Goal: Task Accomplishment & Management: Complete application form

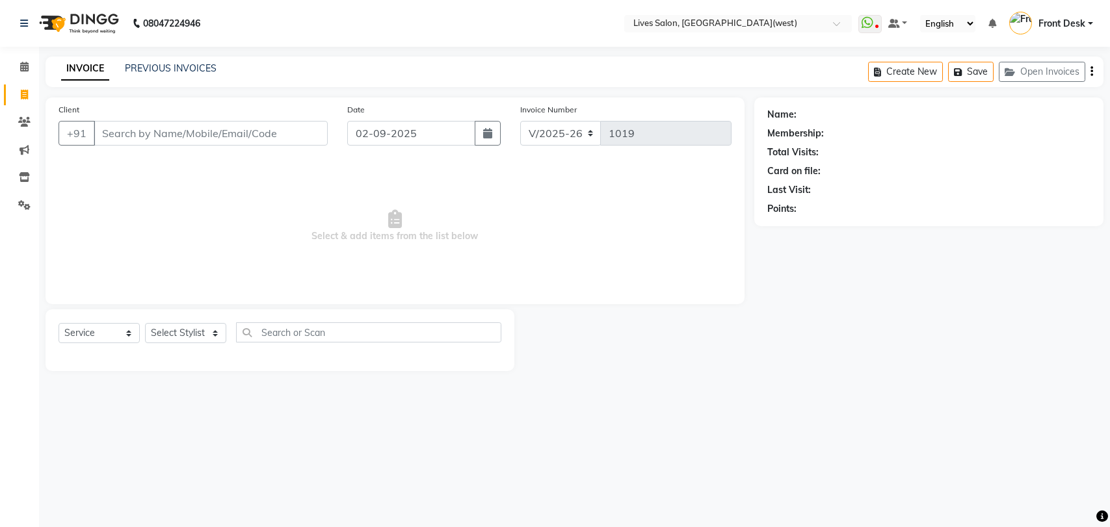
select select "4342"
select select "service"
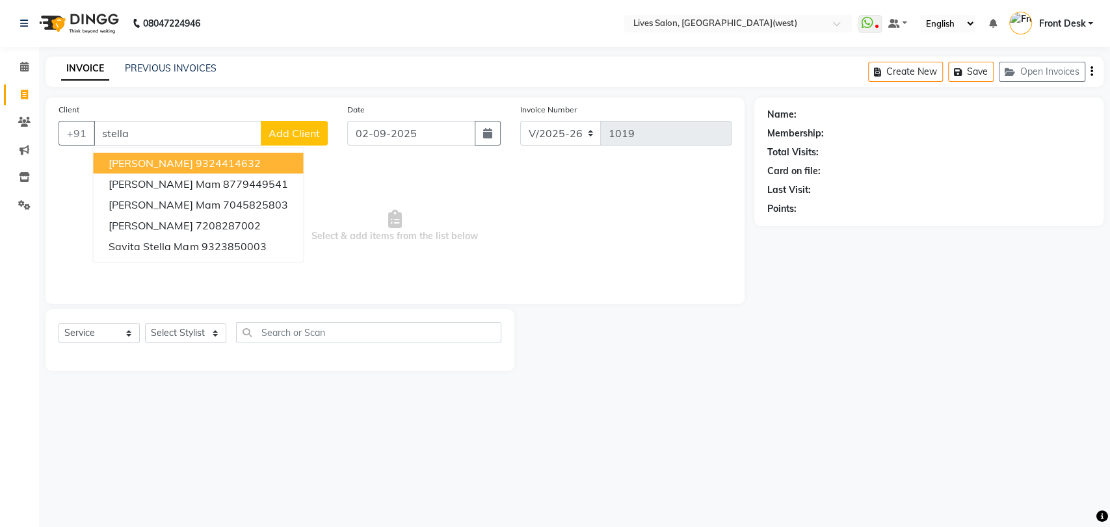
click at [213, 162] on ngb-highlight "9324414632" at bounding box center [227, 163] width 65 height 13
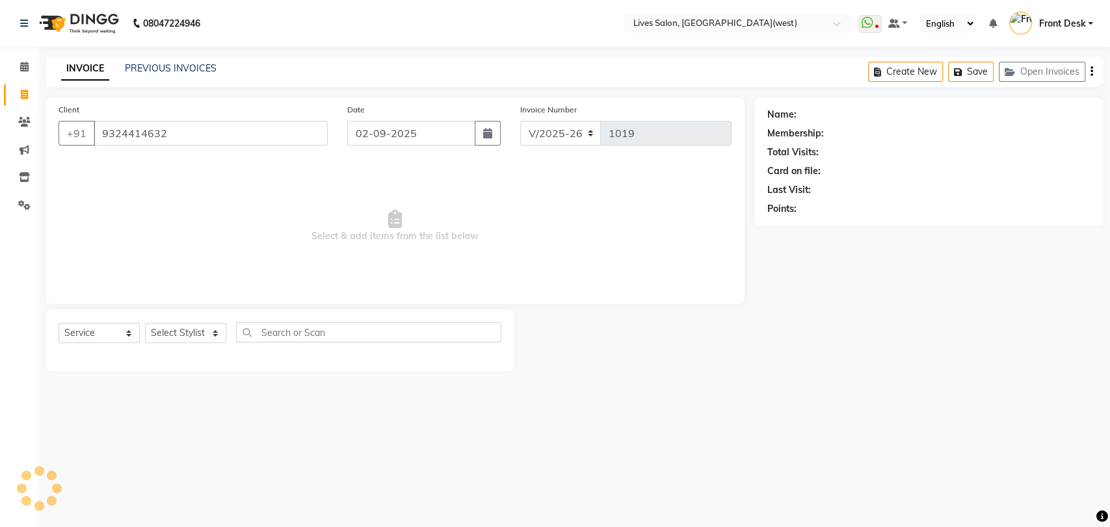
type input "9324414632"
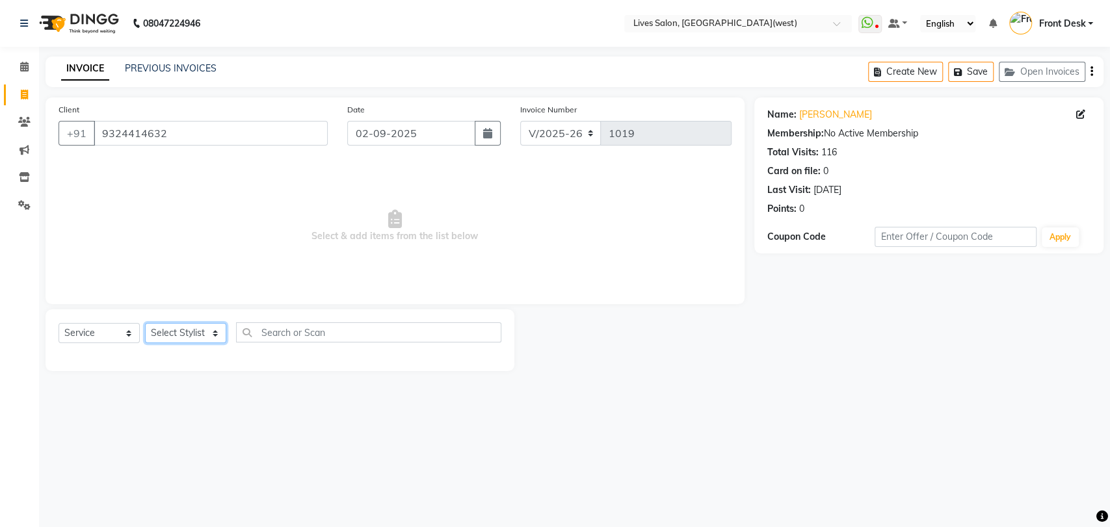
click at [167, 340] on select "Select Stylist Akshata Sarange Front Desk mansi Poonam Ratna Singh raunak bhatt…" at bounding box center [185, 333] width 81 height 20
select select "24006"
click at [145, 323] on select "Select Stylist Akshata Sarange Front Desk mansi Poonam Ratna Singh raunak bhatt…" at bounding box center [185, 333] width 81 height 20
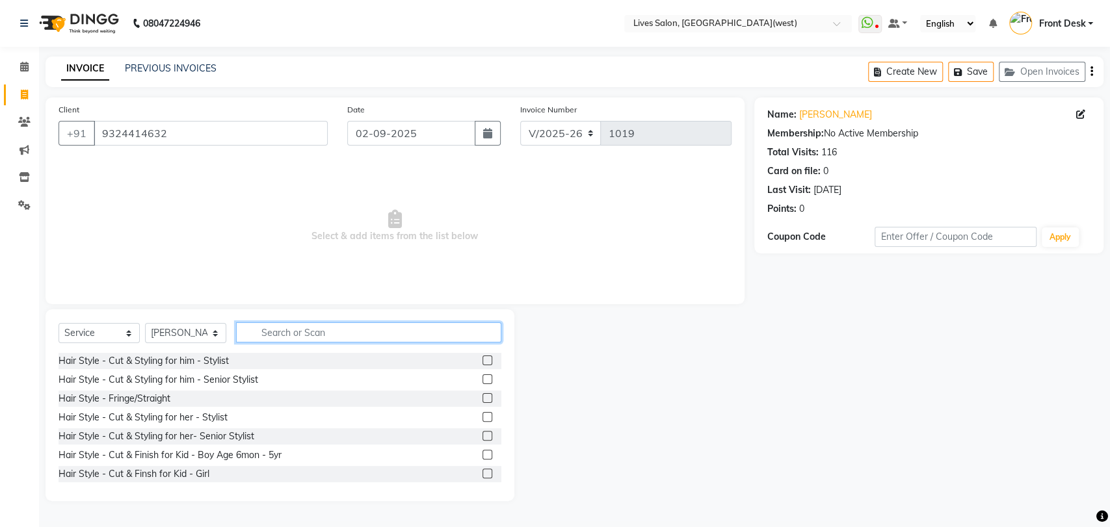
click at [280, 336] on input "text" at bounding box center [368, 333] width 265 height 20
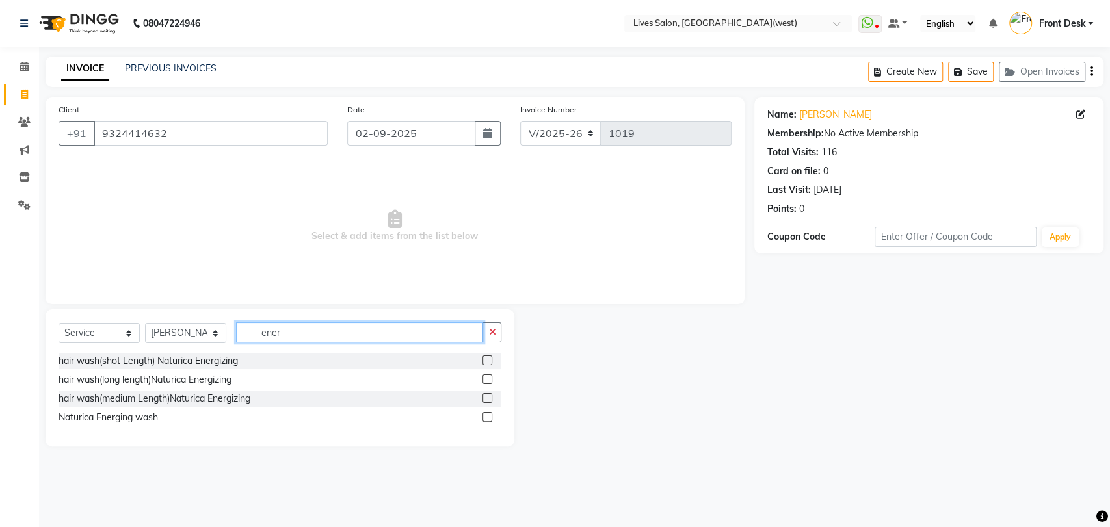
type input "ener"
click at [485, 417] on label at bounding box center [488, 417] width 10 height 10
click at [485, 417] on input "checkbox" at bounding box center [487, 418] width 8 height 8
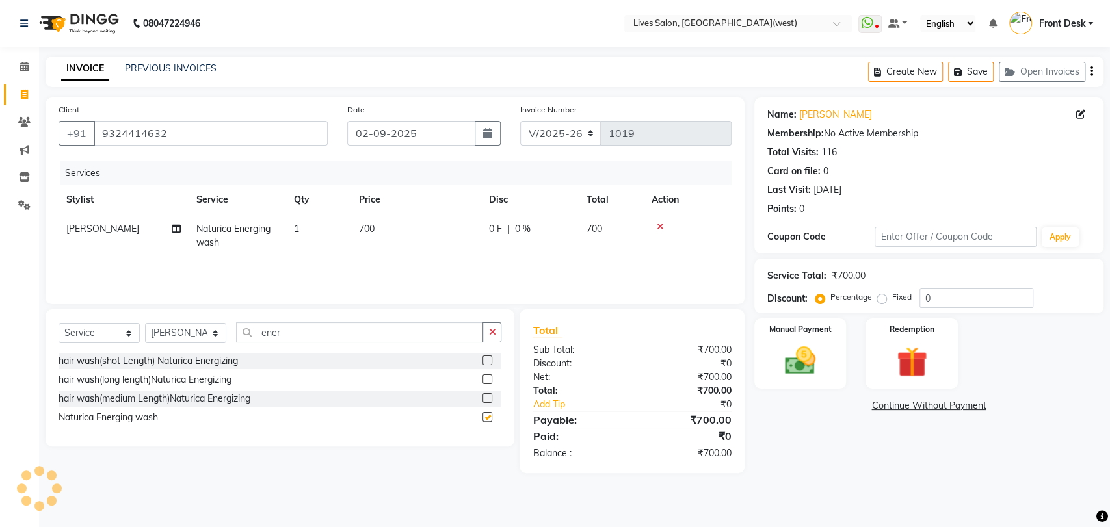
checkbox input "false"
click at [516, 232] on span "0 %" at bounding box center [523, 229] width 16 height 14
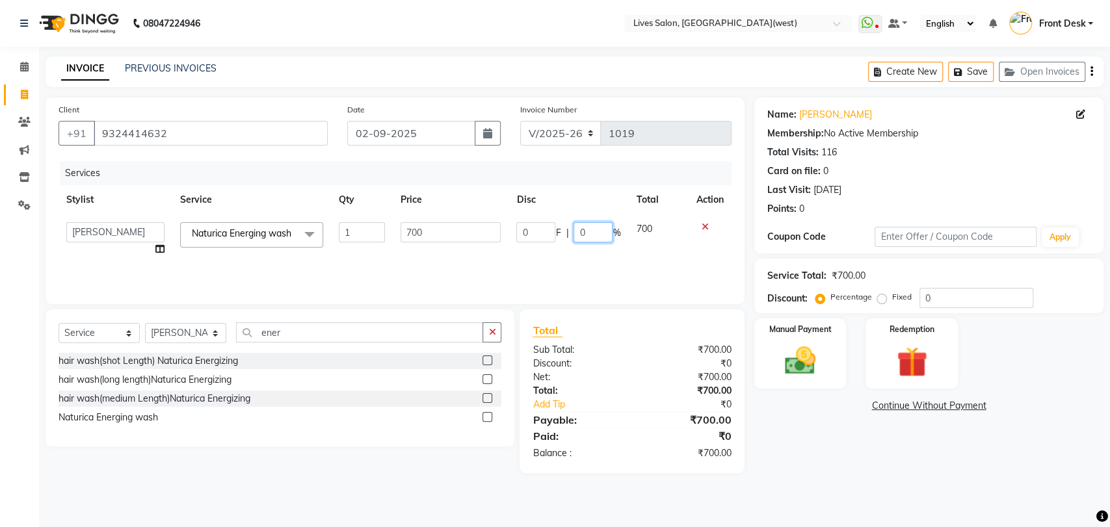
click at [596, 226] on input "0" at bounding box center [593, 232] width 39 height 20
type input "15"
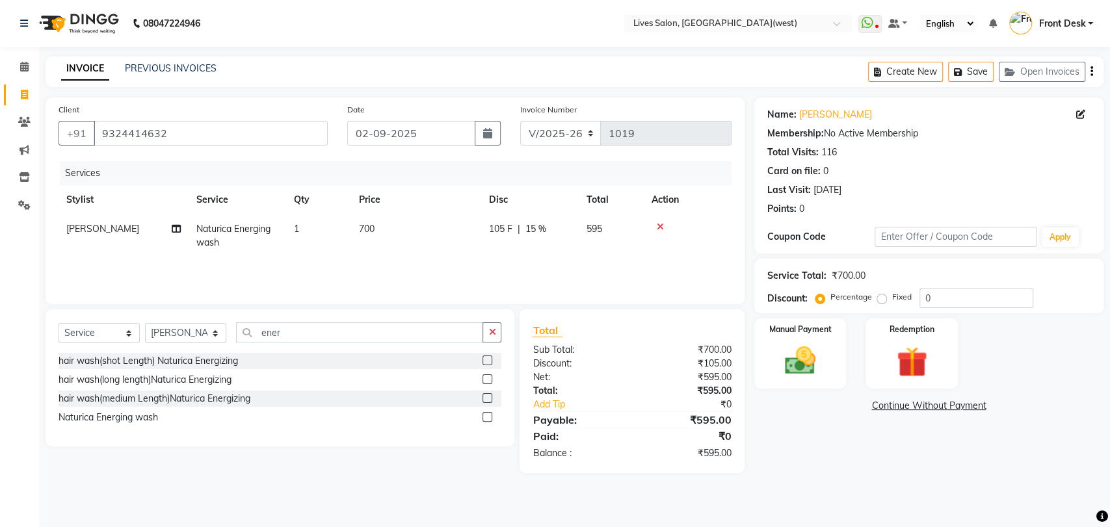
click at [656, 262] on div "Services Stylist Service Qty Price Disc Total Action Akshata Sarange Naturica E…" at bounding box center [395, 226] width 673 height 130
click at [536, 230] on span "15 %" at bounding box center [536, 229] width 21 height 14
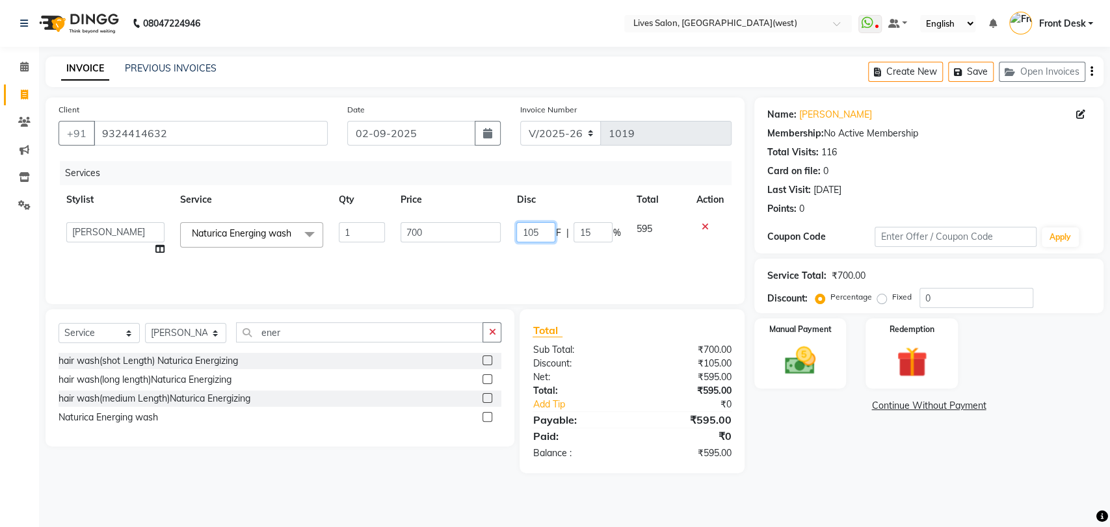
click at [544, 232] on input "105" at bounding box center [535, 232] width 39 height 20
type input "1"
type input "150"
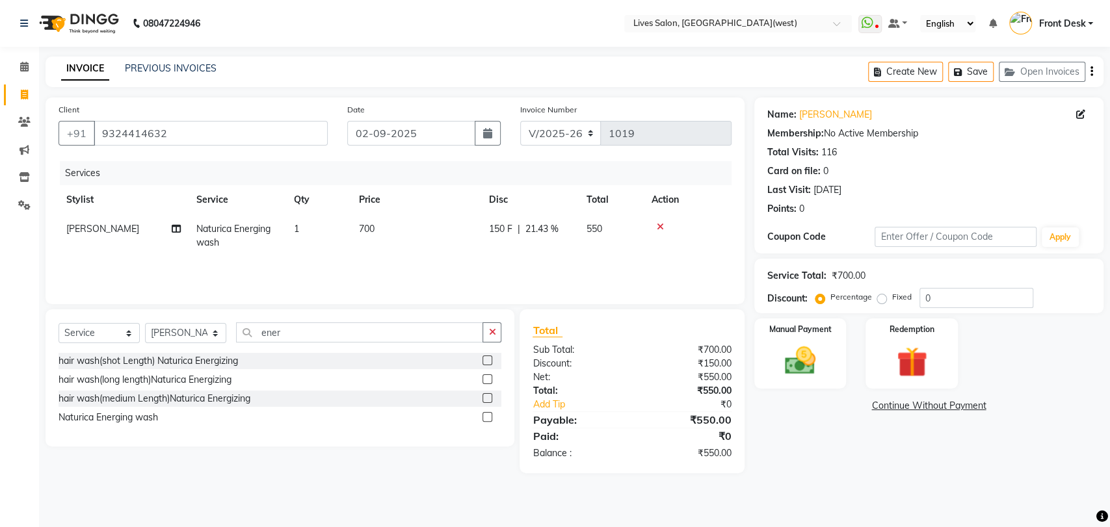
click at [557, 248] on td "150 F | 21.43 %" at bounding box center [530, 236] width 98 height 43
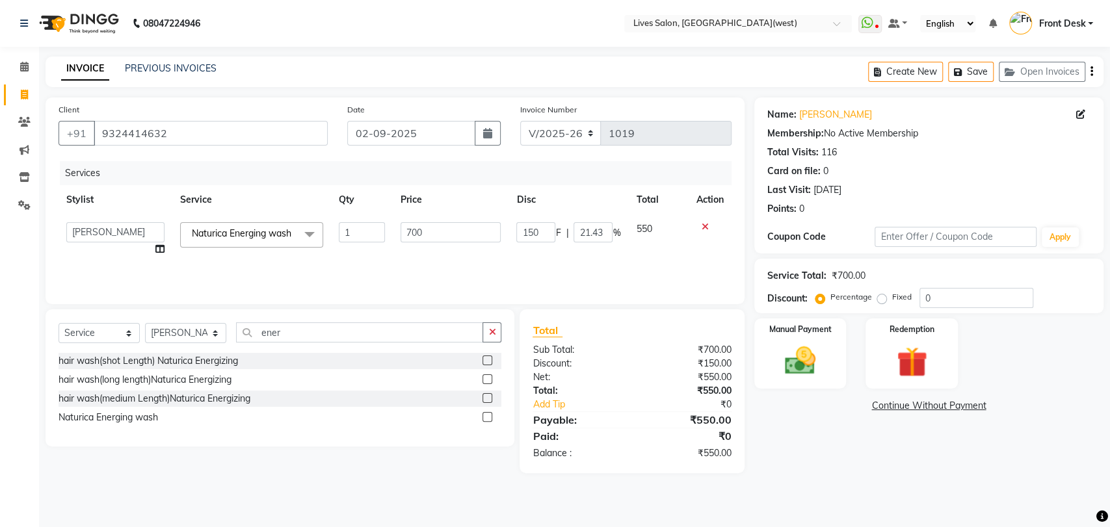
click at [640, 257] on td "550" at bounding box center [658, 239] width 60 height 49
click at [801, 354] on img at bounding box center [800, 361] width 51 height 36
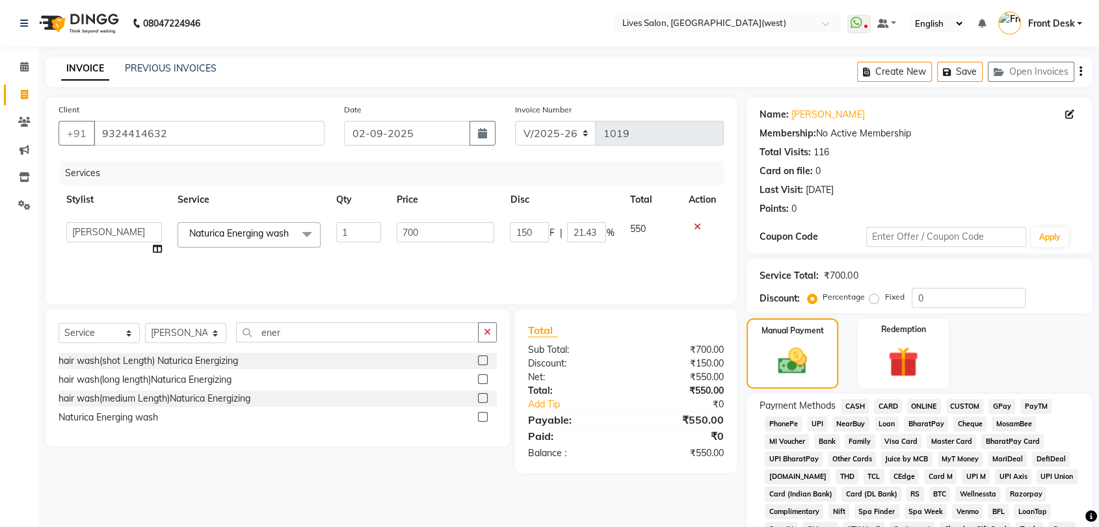
click at [857, 403] on span "CASH" at bounding box center [855, 406] width 28 height 15
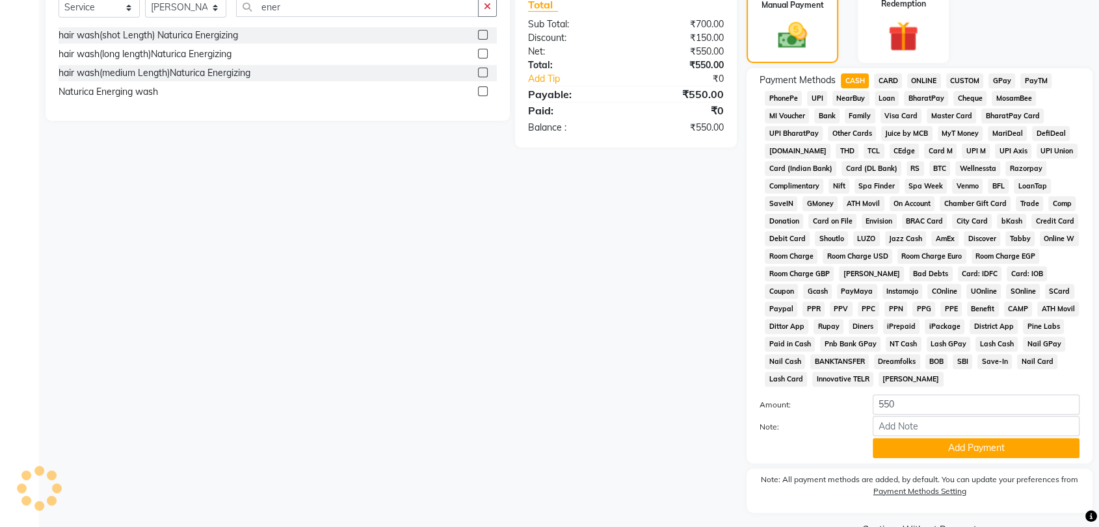
scroll to position [357, 0]
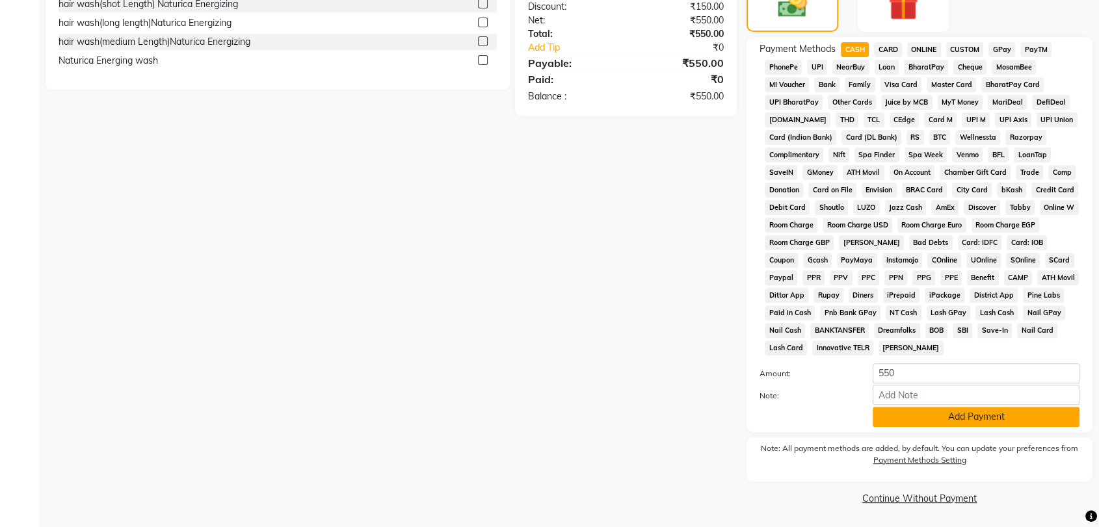
click at [968, 417] on button "Add Payment" at bounding box center [976, 417] width 207 height 20
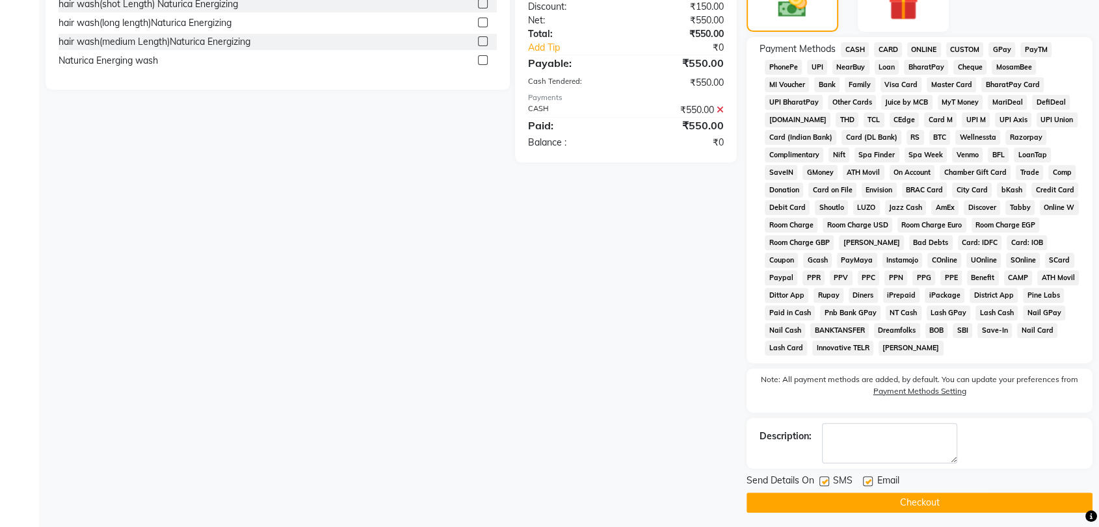
click at [931, 503] on button "Checkout" at bounding box center [920, 503] width 346 height 20
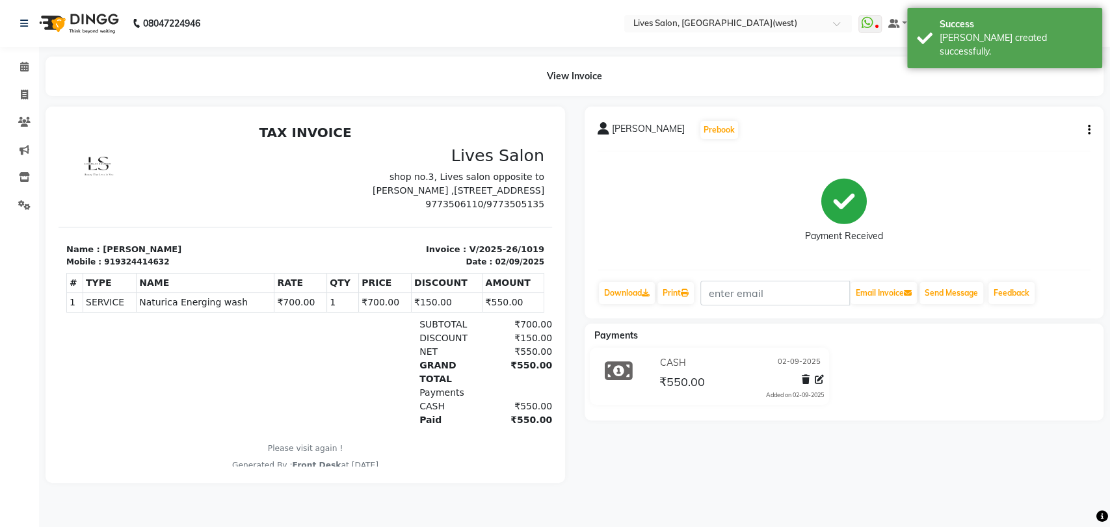
click at [1089, 130] on icon "button" at bounding box center [1089, 130] width 3 height 1
click at [1019, 109] on div "Split Service Amount" at bounding box center [1024, 114] width 89 height 16
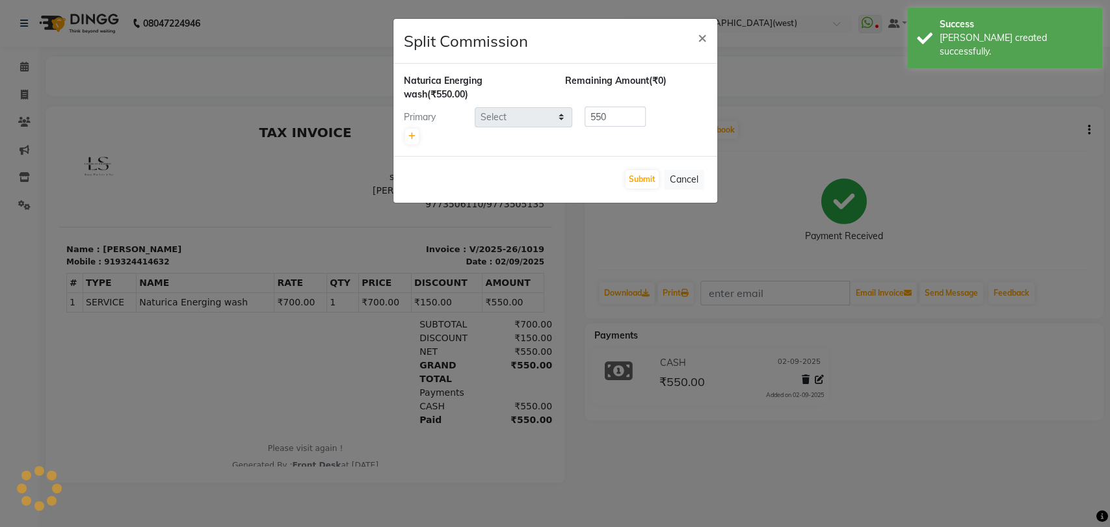
select select "24006"
click at [643, 183] on button "Submit" at bounding box center [642, 179] width 33 height 18
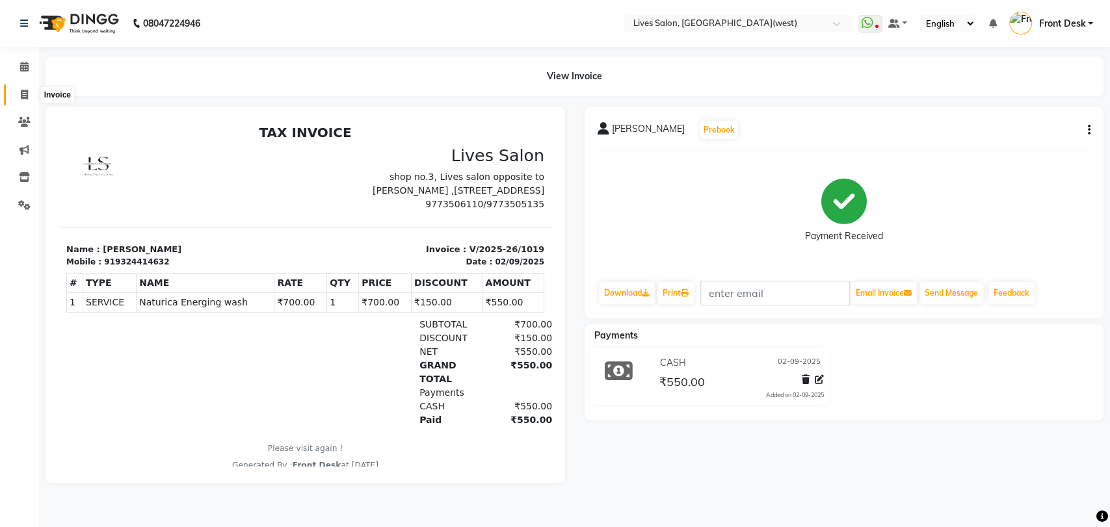
click at [25, 95] on icon at bounding box center [24, 95] width 7 height 10
select select "service"
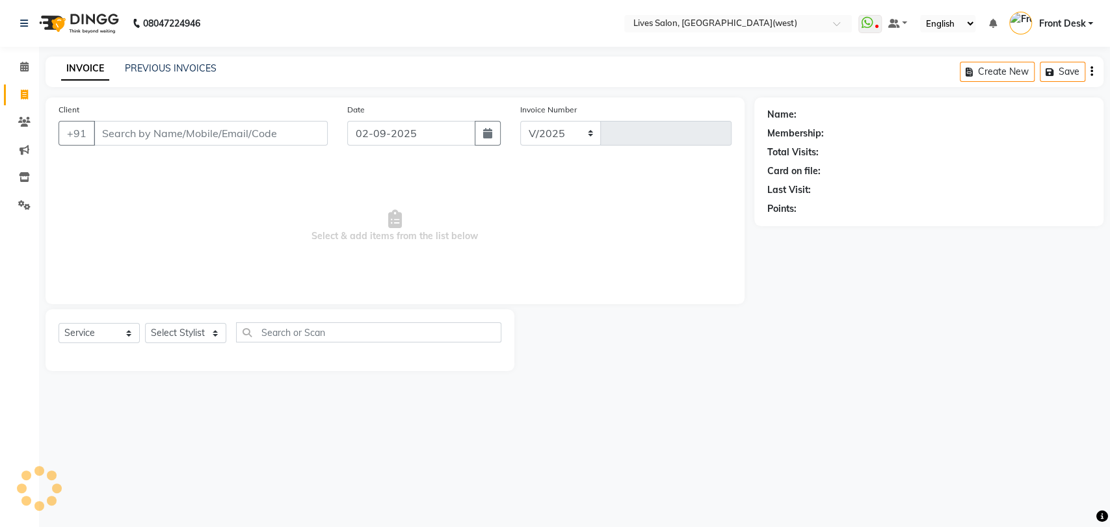
select select "4342"
type input "1020"
click at [159, 69] on link "PREVIOUS INVOICES" at bounding box center [171, 68] width 92 height 12
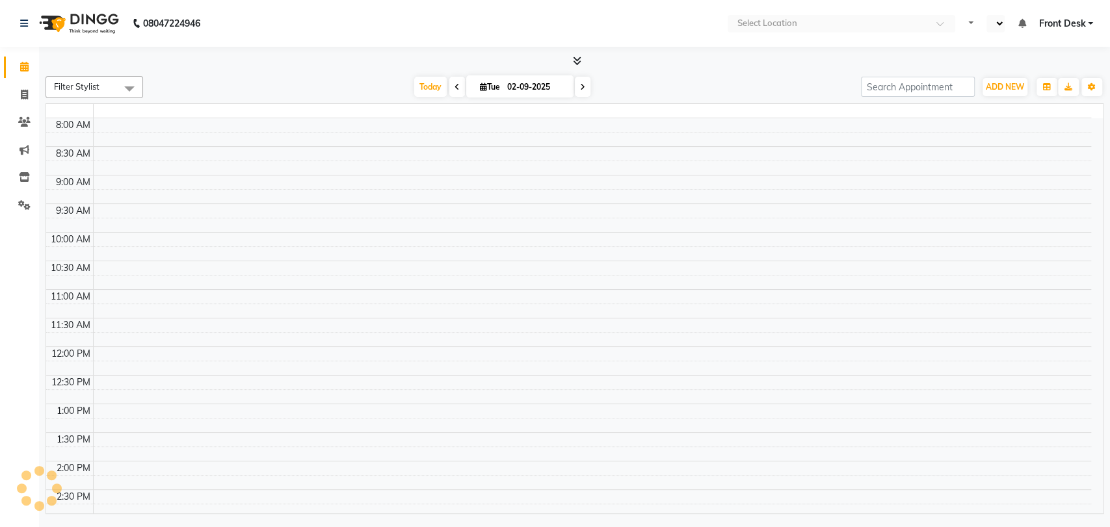
select select "en"
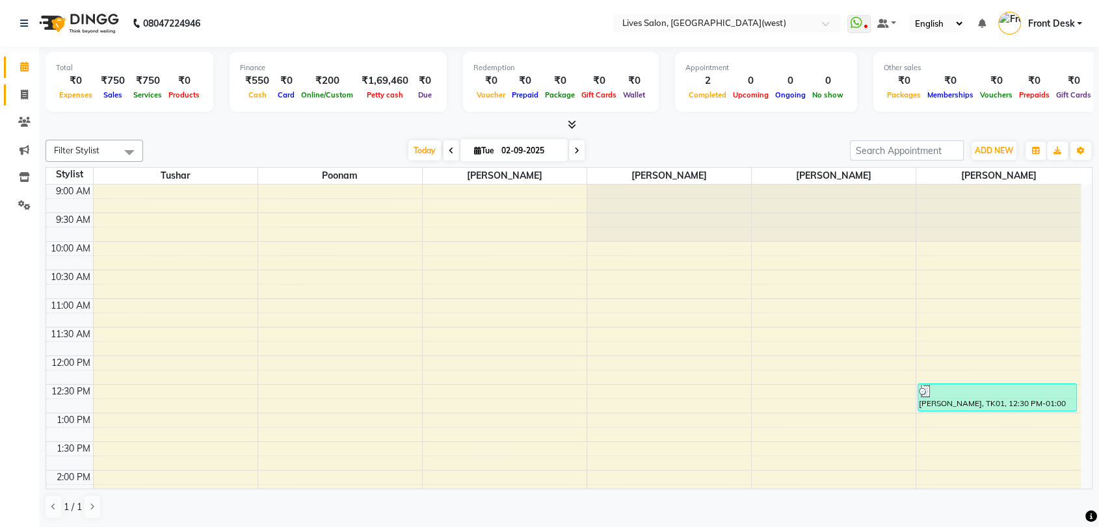
click at [23, 91] on icon at bounding box center [24, 95] width 7 height 10
select select "4342"
select select "service"
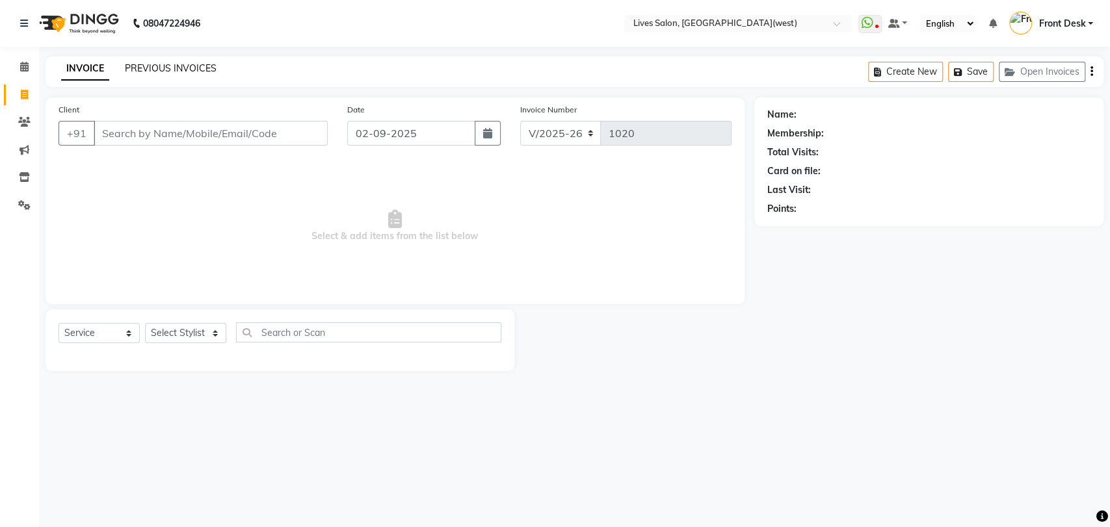
click at [152, 68] on link "PREVIOUS INVOICES" at bounding box center [171, 68] width 92 height 12
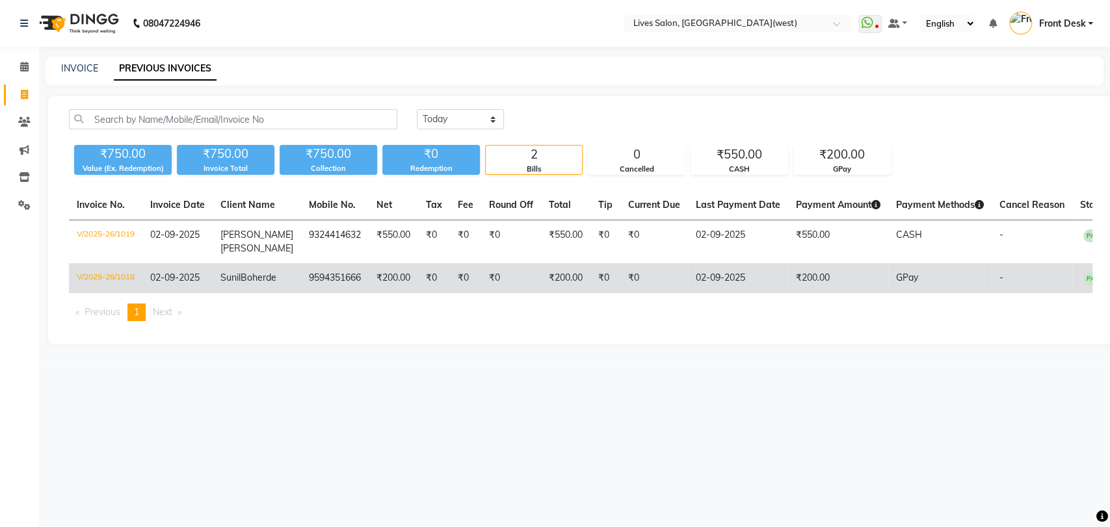
click at [591, 280] on td "₹0" at bounding box center [606, 278] width 30 height 30
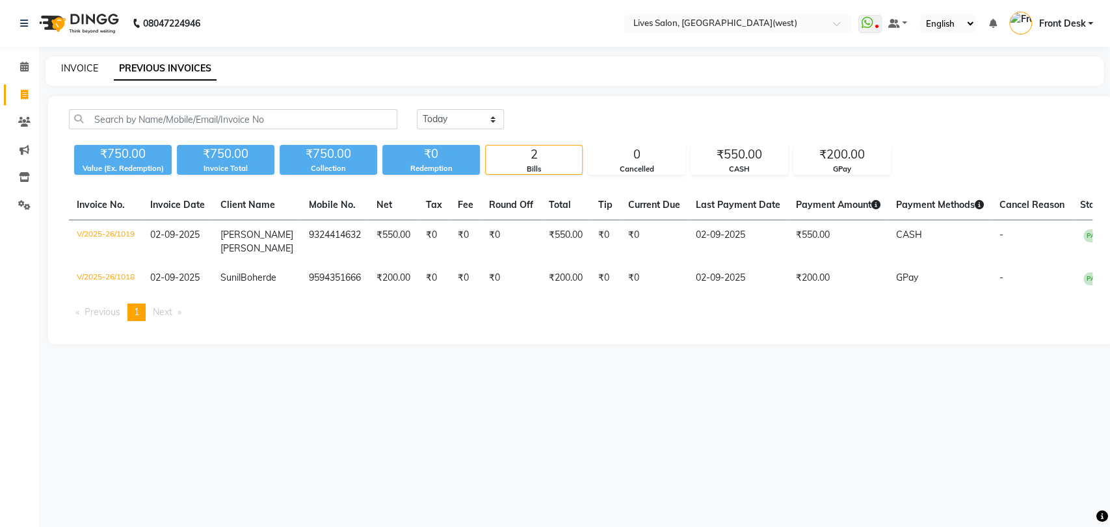
click at [75, 66] on link "INVOICE" at bounding box center [79, 68] width 37 height 12
select select "service"
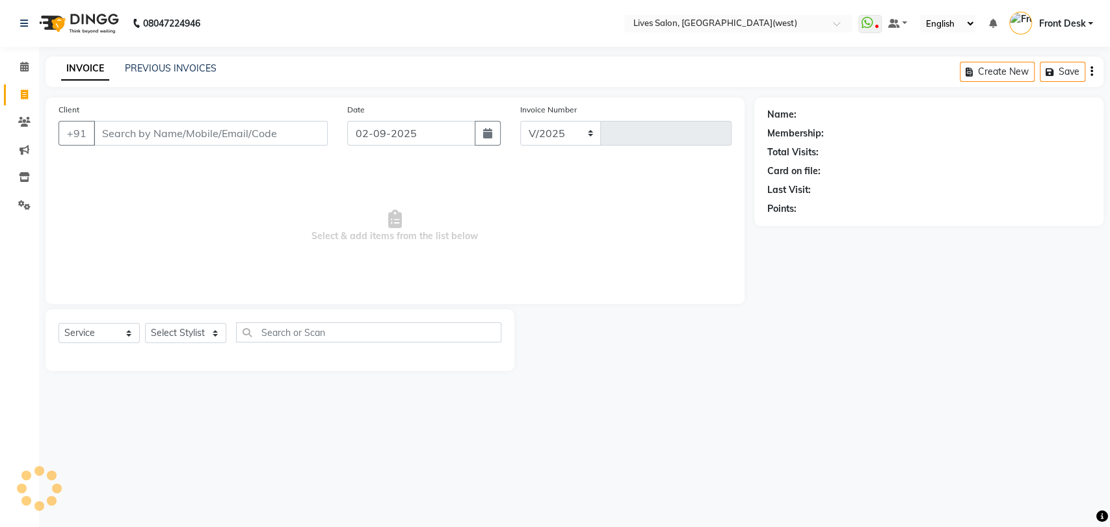
select select "4342"
type input "1020"
click at [163, 69] on link "PREVIOUS INVOICES" at bounding box center [171, 68] width 92 height 12
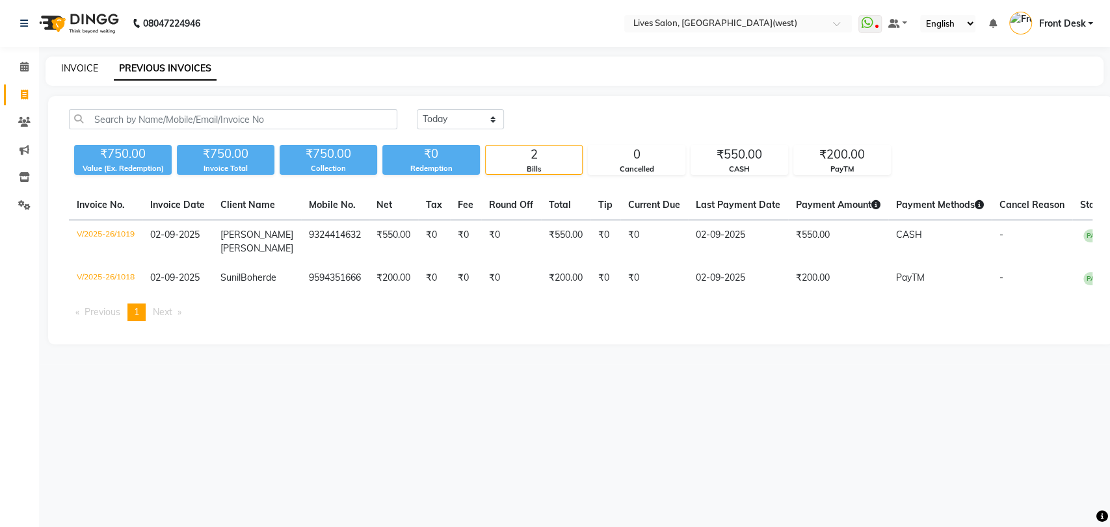
click at [73, 70] on link "INVOICE" at bounding box center [79, 68] width 37 height 12
select select "service"
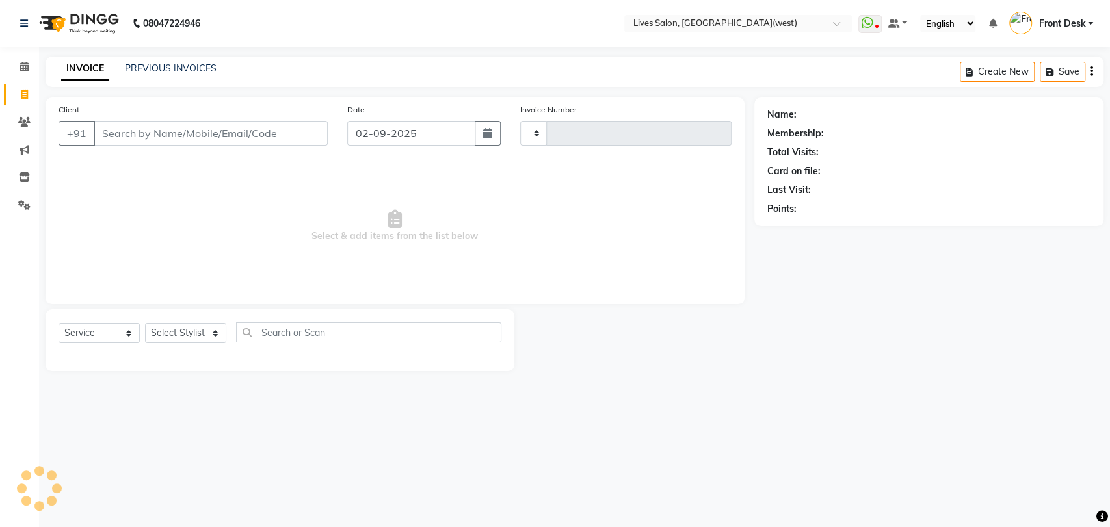
type input "1020"
select select "4342"
click at [191, 66] on link "PREVIOUS INVOICES" at bounding box center [171, 68] width 92 height 12
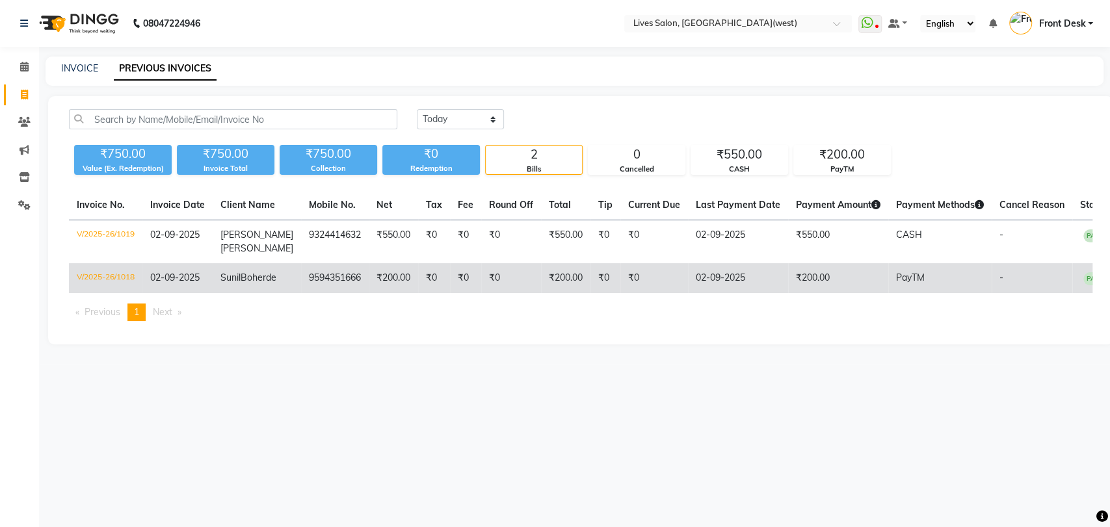
click at [185, 278] on span "02-09-2025" at bounding box center [174, 278] width 49 height 12
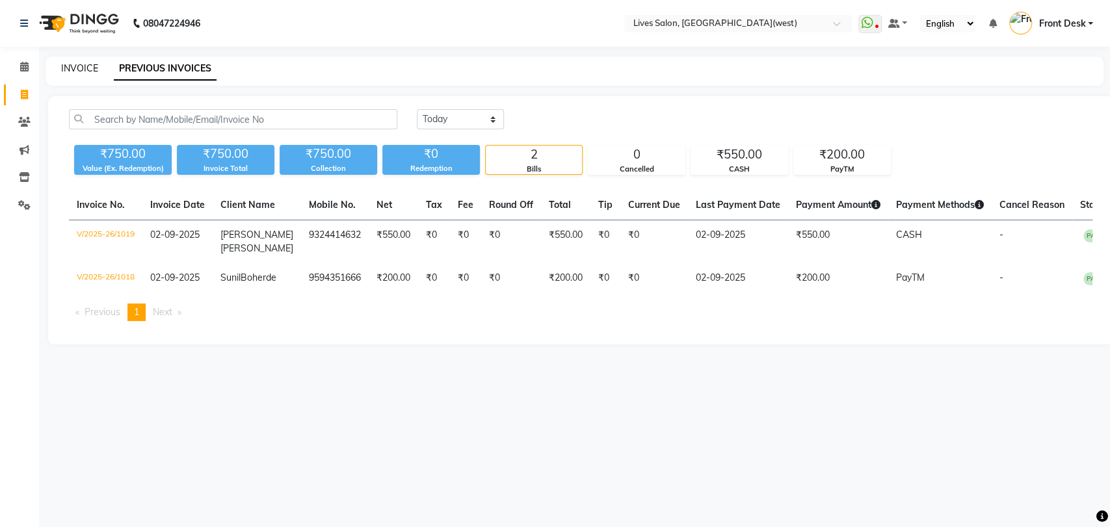
click at [68, 64] on link "INVOICE" at bounding box center [79, 68] width 37 height 12
select select "service"
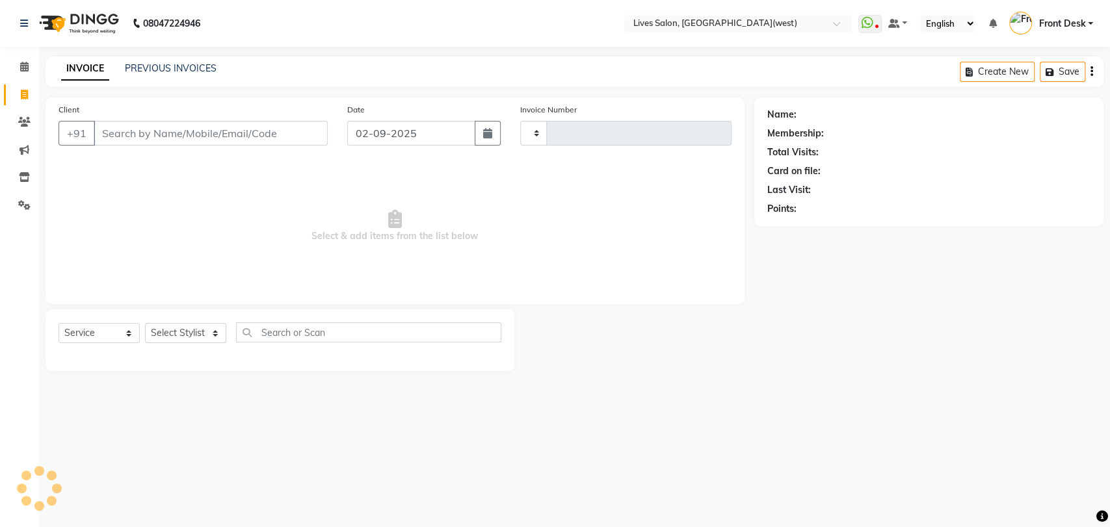
type input "1020"
select select "4342"
click at [20, 66] on icon at bounding box center [24, 67] width 8 height 10
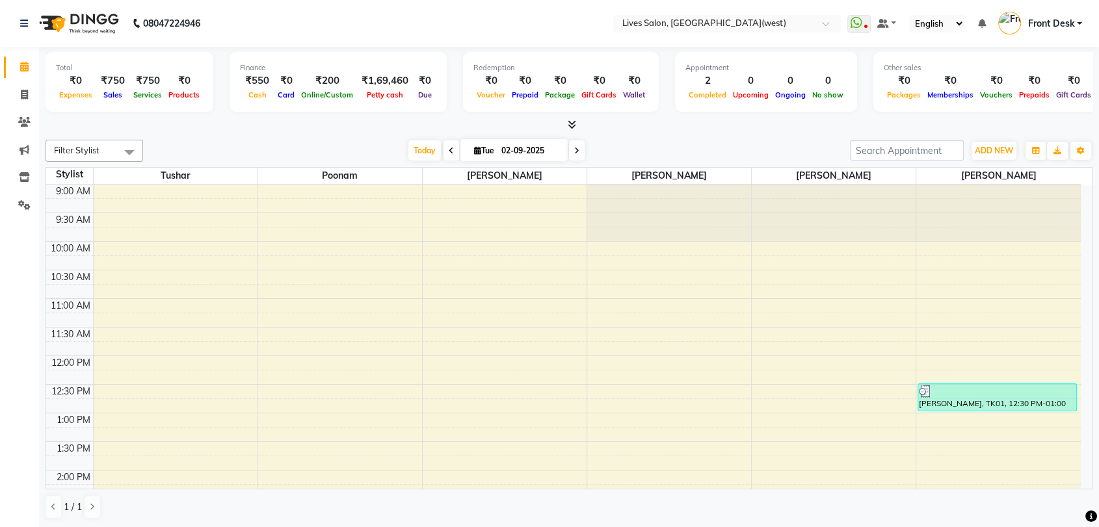
click at [574, 147] on icon at bounding box center [576, 151] width 5 height 8
type input "03-09-2025"
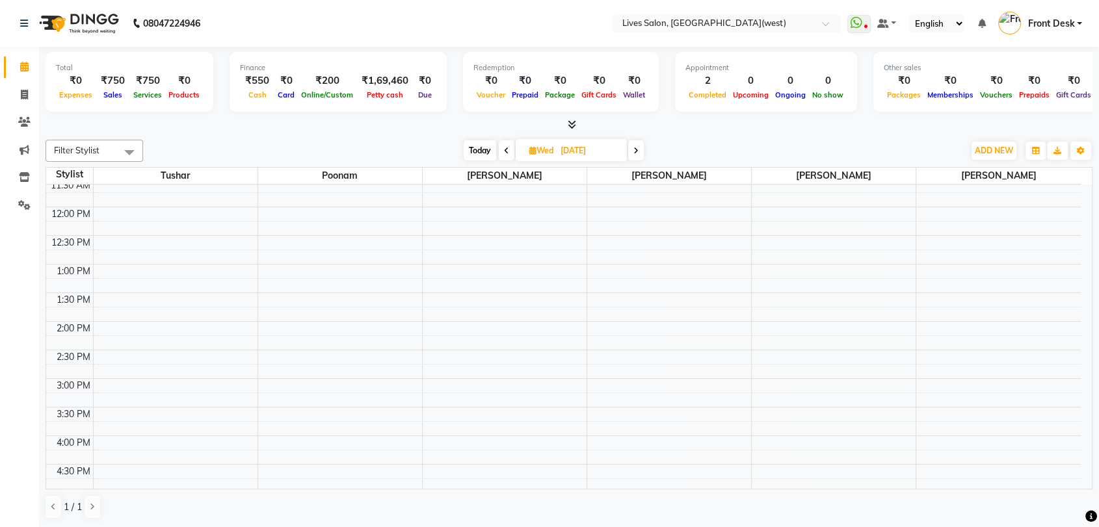
scroll to position [138, 0]
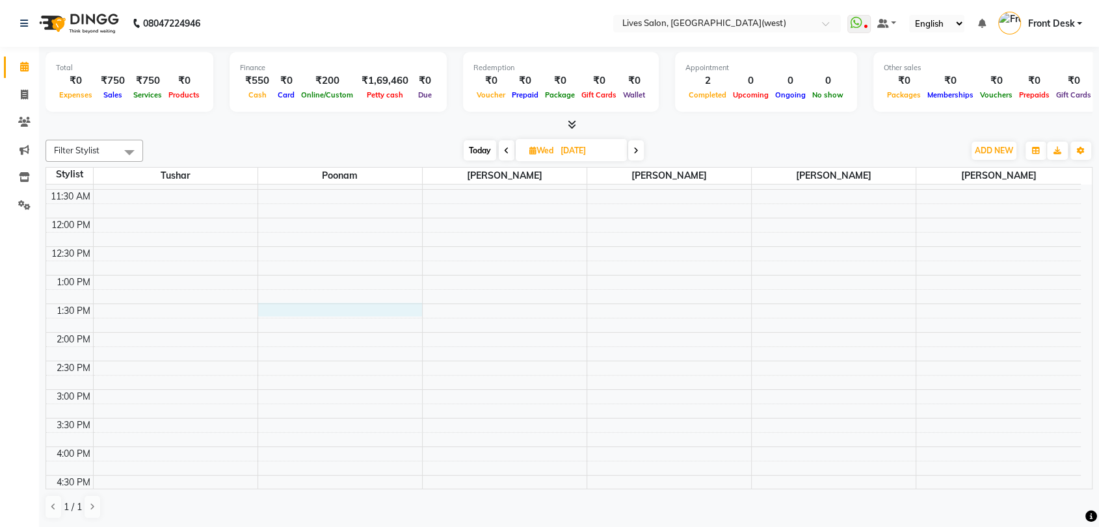
click at [273, 304] on div "9:00 AM 9:30 AM 10:00 AM 10:30 AM 11:00 AM 11:30 AM 12:00 PM 12:30 PM 1:00 PM 1…" at bounding box center [563, 447] width 1035 height 801
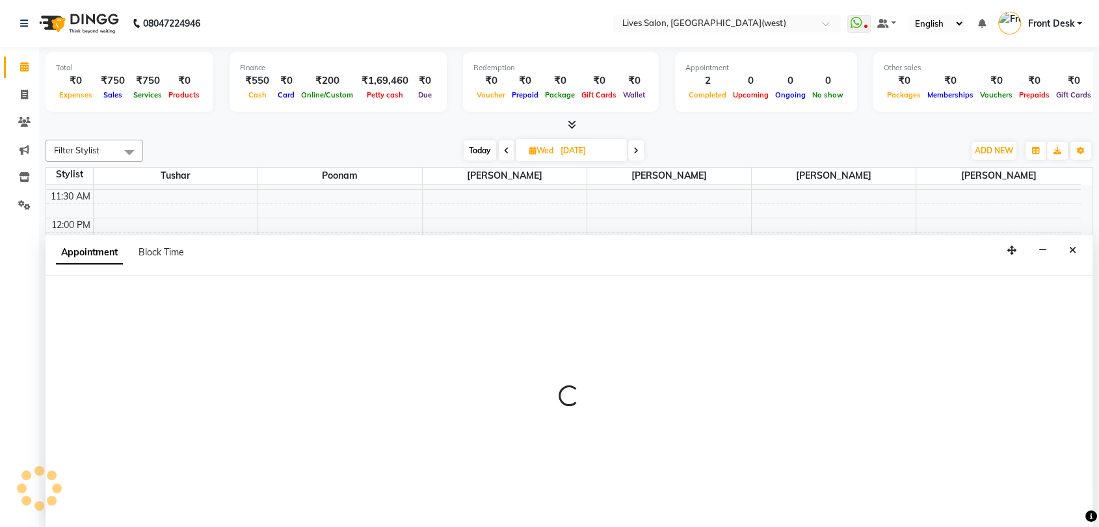
scroll to position [1, 0]
select select "24005"
select select "tentative"
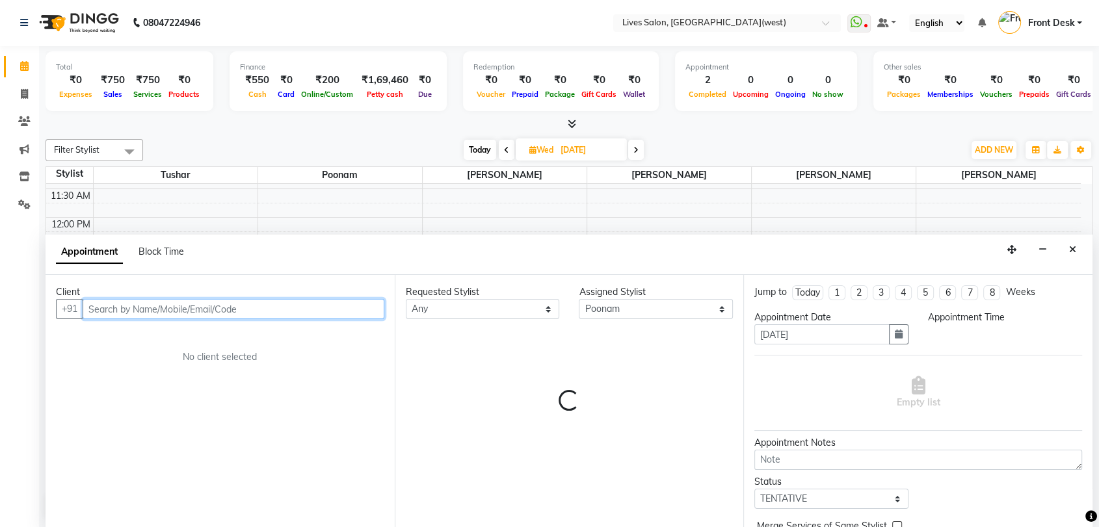
select select "810"
click at [190, 303] on input "text" at bounding box center [234, 309] width 302 height 20
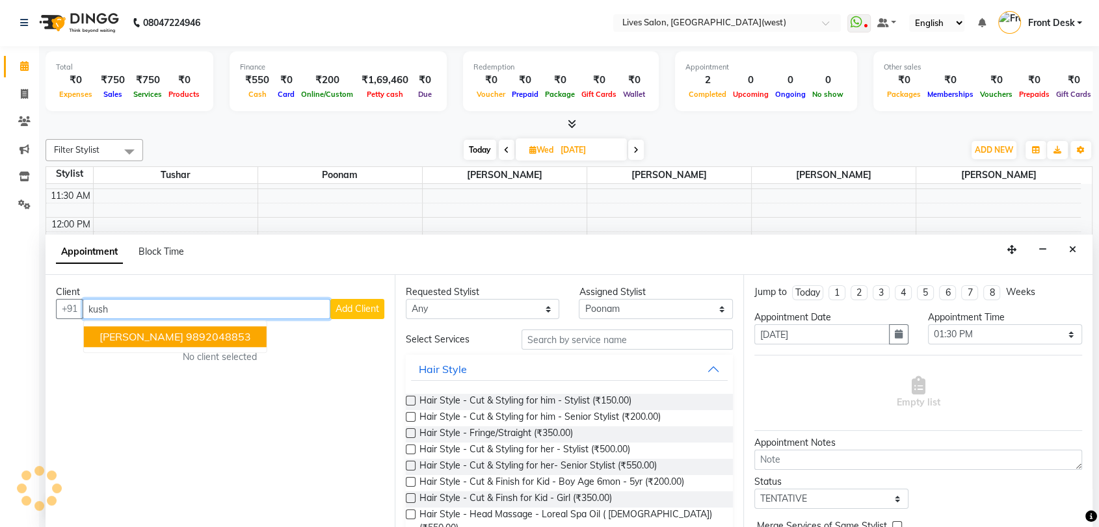
click at [186, 331] on ngb-highlight "9892048853" at bounding box center [218, 337] width 65 height 13
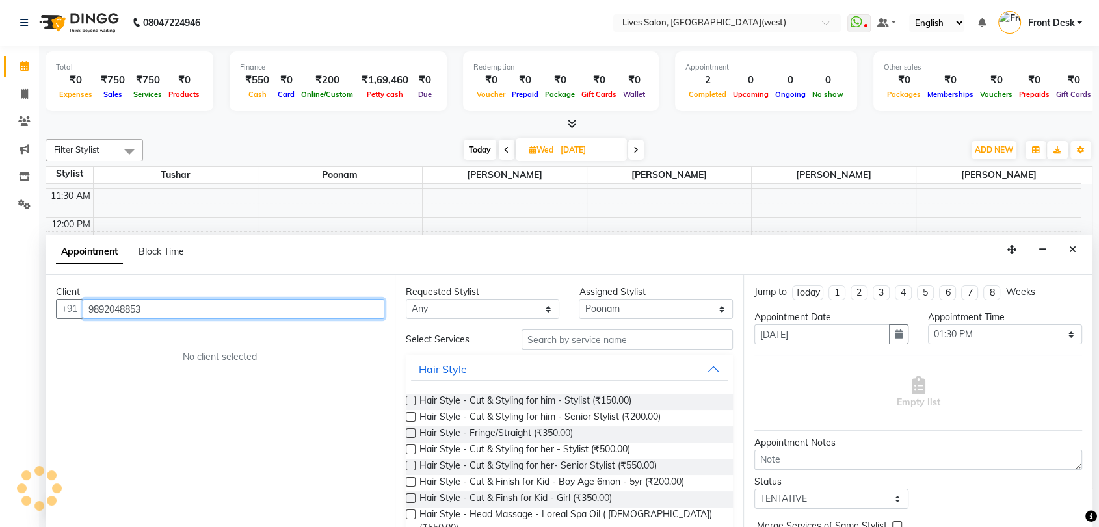
type input "9892048853"
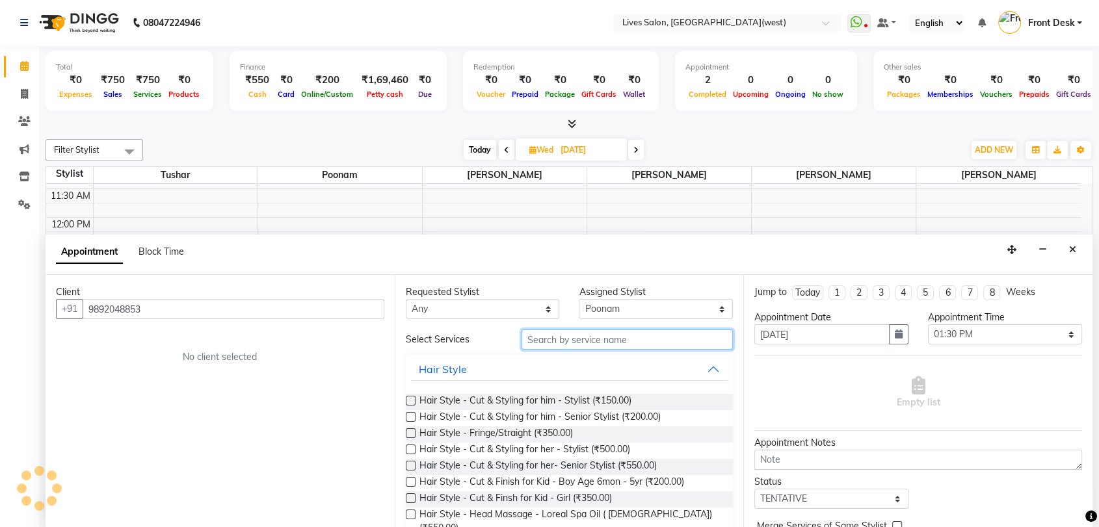
click at [604, 333] on input "text" at bounding box center [628, 340] width 212 height 20
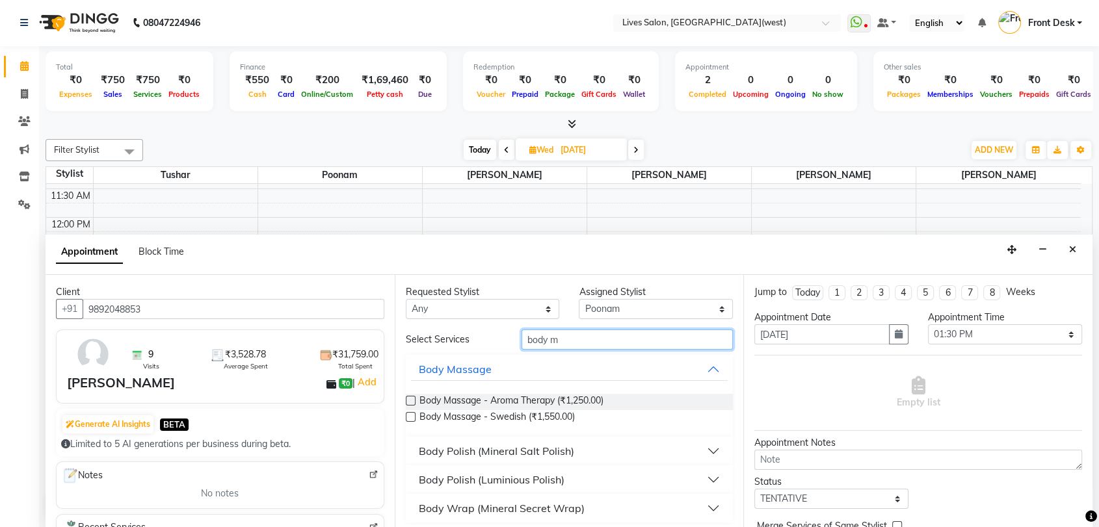
type input "body m"
click at [406, 411] on div "Body Massage - Swedish (₹1,550.00)" at bounding box center [570, 418] width 328 height 16
click at [407, 416] on label at bounding box center [411, 417] width 10 height 10
click at [407, 416] on input "checkbox" at bounding box center [410, 418] width 8 height 8
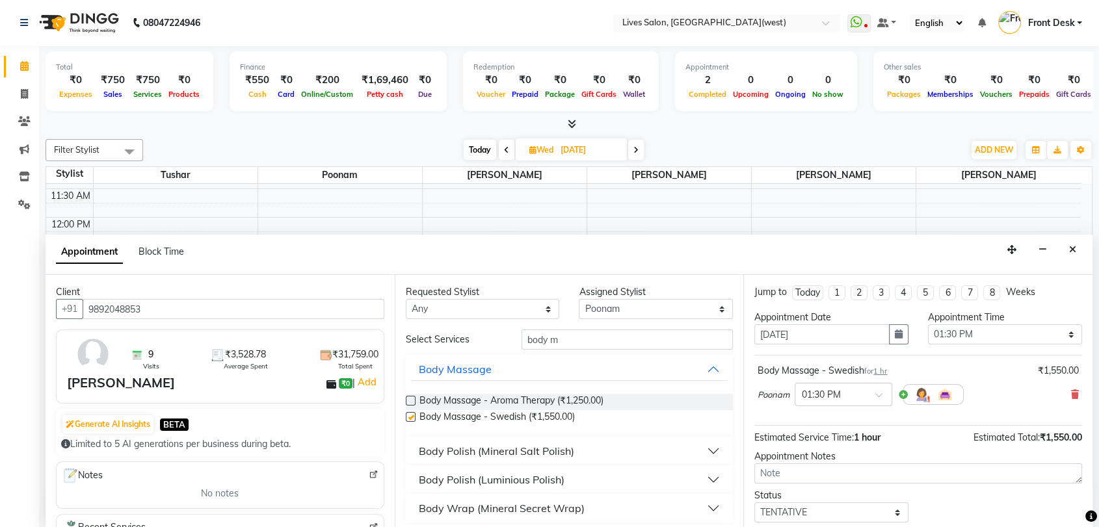
checkbox input "false"
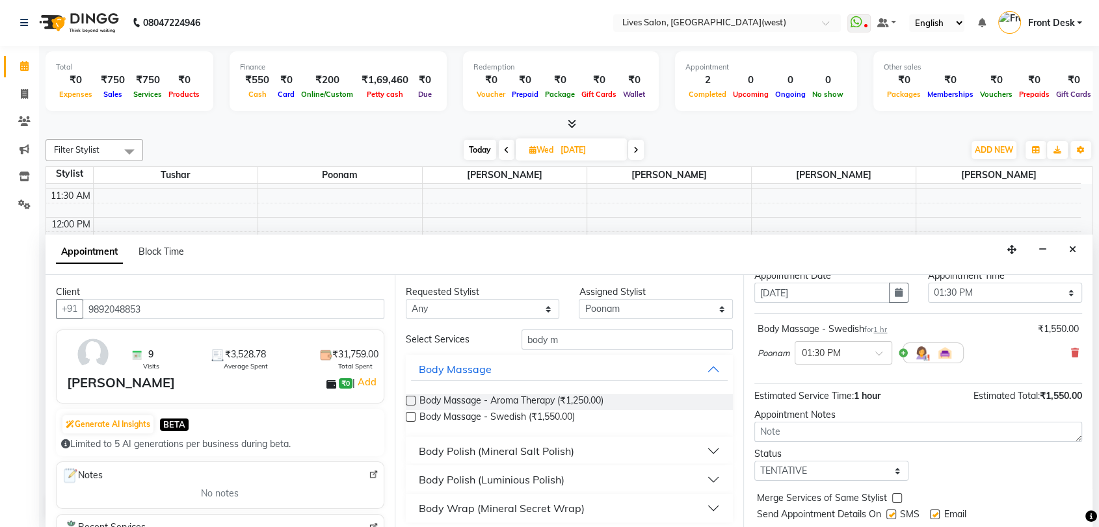
scroll to position [77, 0]
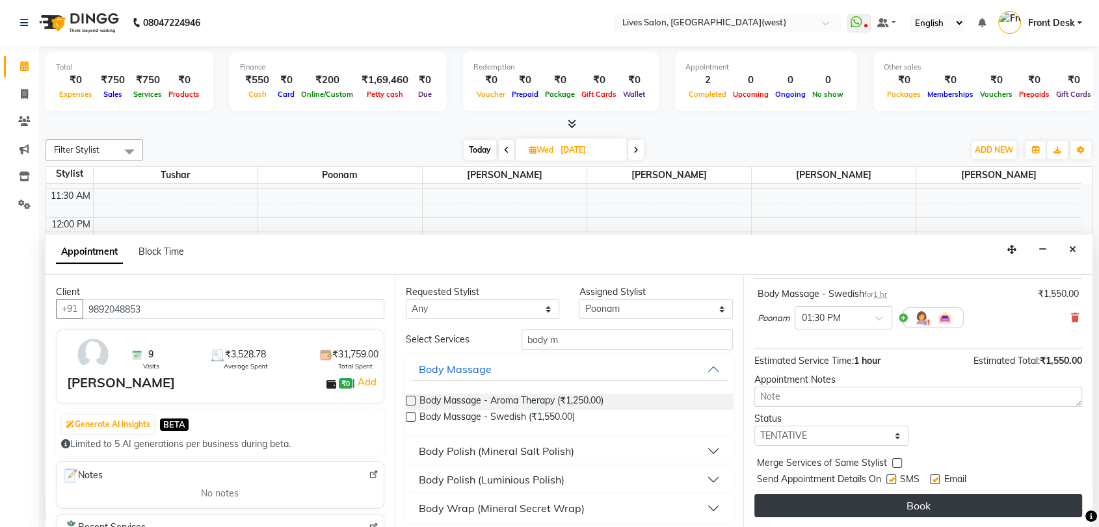
click at [923, 511] on button "Book" at bounding box center [918, 505] width 328 height 23
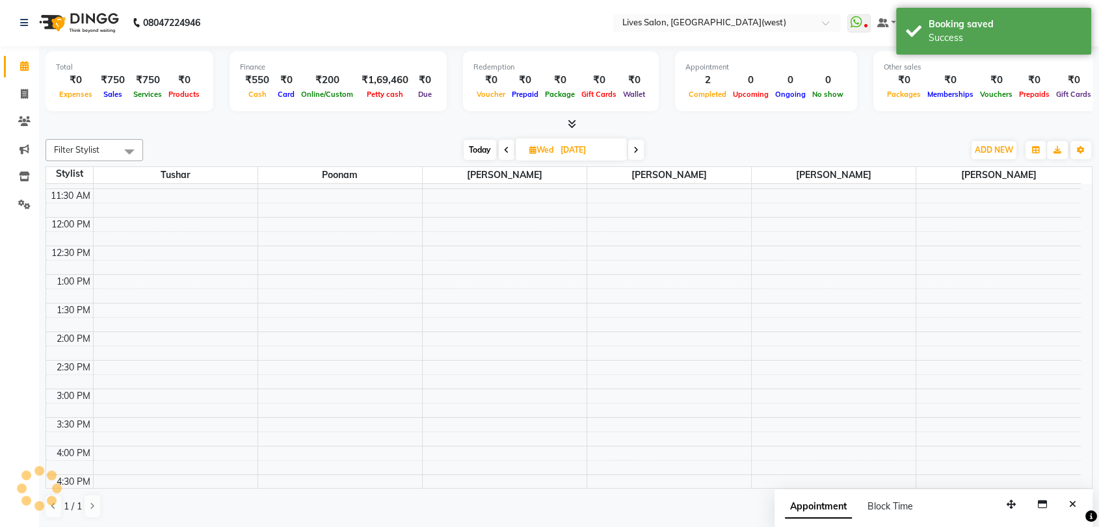
scroll to position [0, 0]
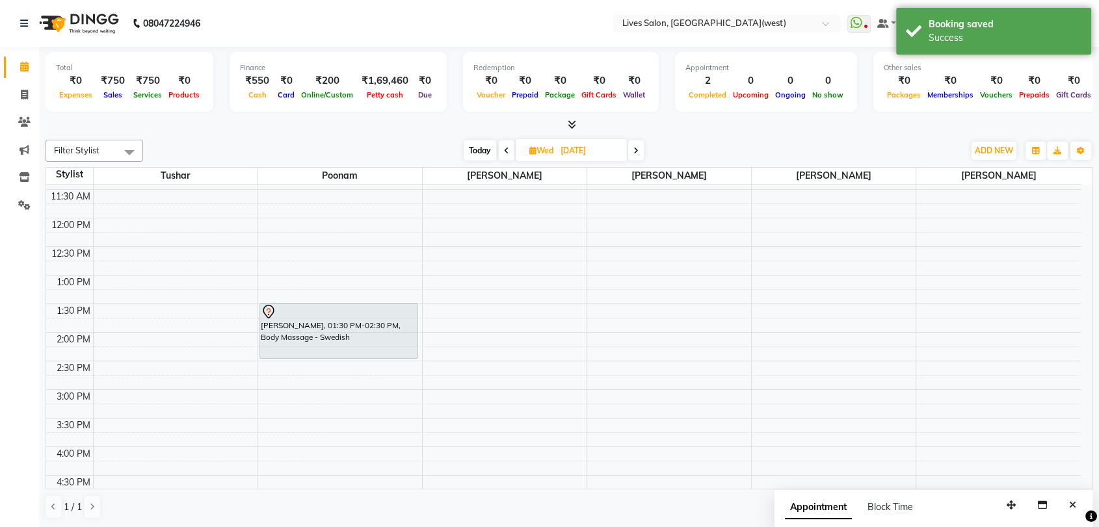
click at [475, 153] on span "Today" at bounding box center [480, 150] width 33 height 20
type input "02-09-2025"
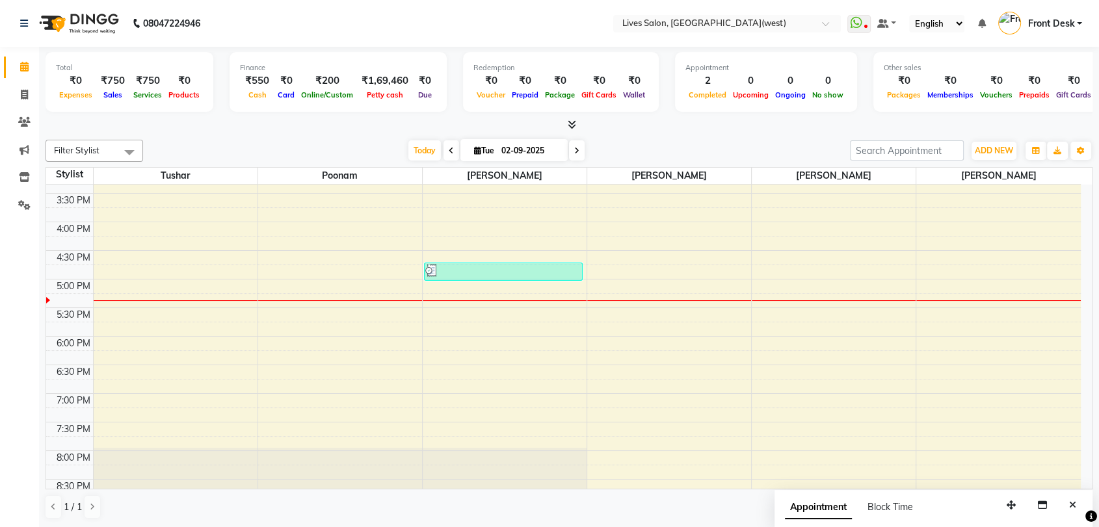
scroll to position [492, 0]
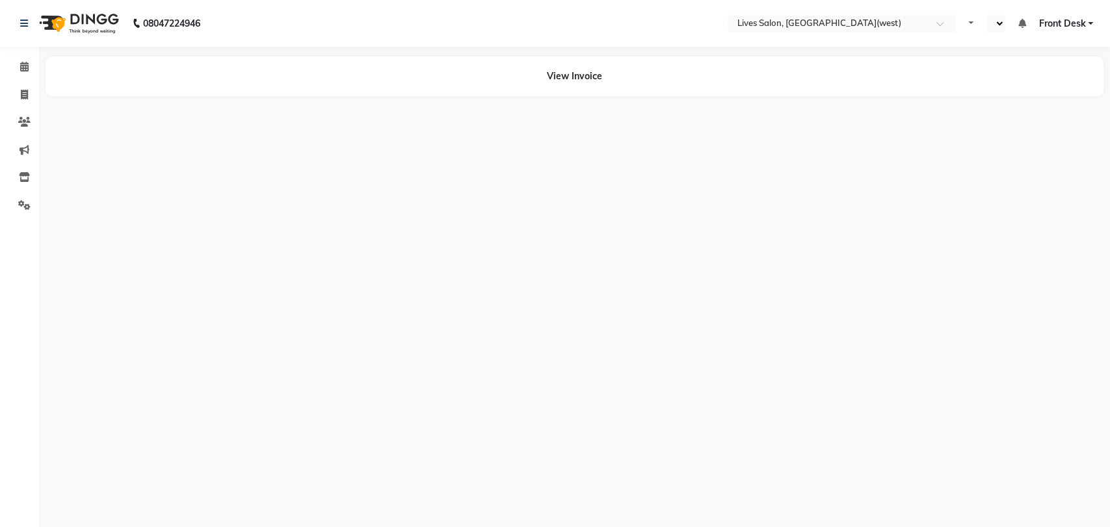
select select "en"
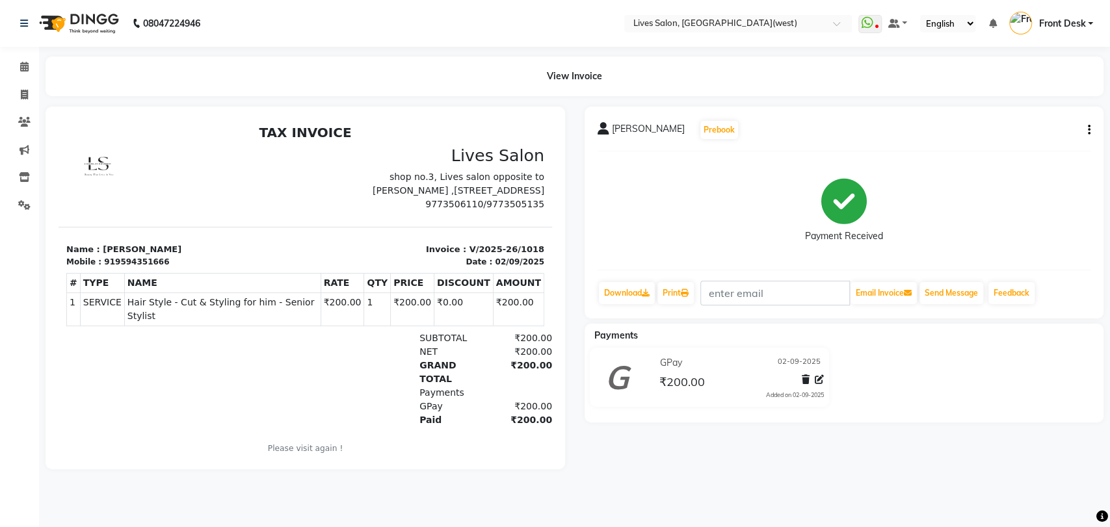
click at [1088, 130] on icon "button" at bounding box center [1089, 130] width 3 height 1
click at [1028, 115] on div "Split Service Amount" at bounding box center [1024, 114] width 89 height 16
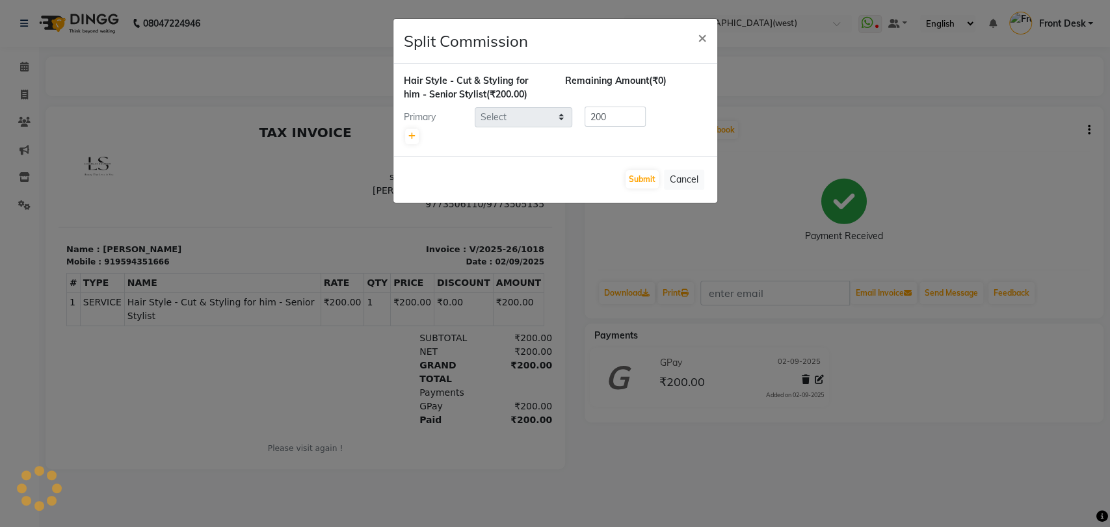
select select "76455"
click at [637, 178] on button "Submit" at bounding box center [642, 179] width 33 height 18
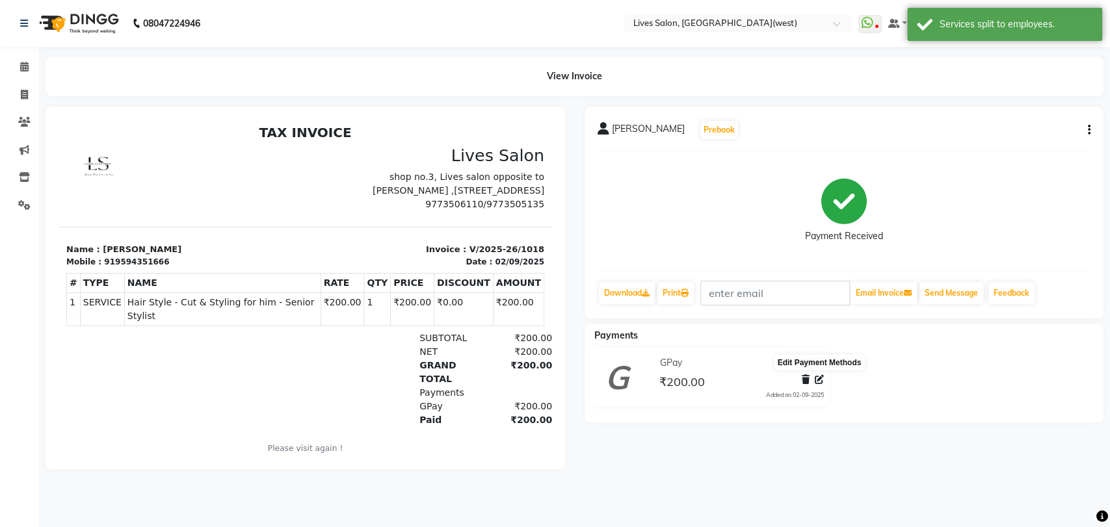
click at [817, 379] on icon at bounding box center [819, 379] width 9 height 9
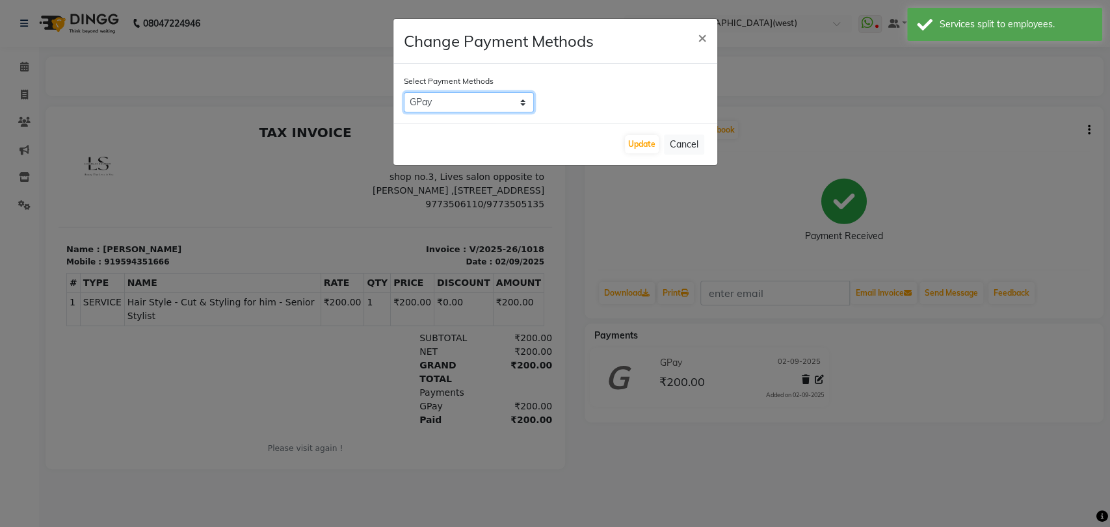
click at [488, 104] on select "CASH CARD ONLINE CUSTOM GPay PayTM PhonePe UPI NearBuy Loan BharatPay Cheque Mo…" at bounding box center [469, 102] width 130 height 20
select select "6"
click at [404, 92] on select "CASH CARD ONLINE CUSTOM GPay PayTM PhonePe UPI NearBuy Loan BharatPay Cheque Mo…" at bounding box center [469, 102] width 130 height 20
click at [638, 144] on button "Update" at bounding box center [642, 144] width 34 height 18
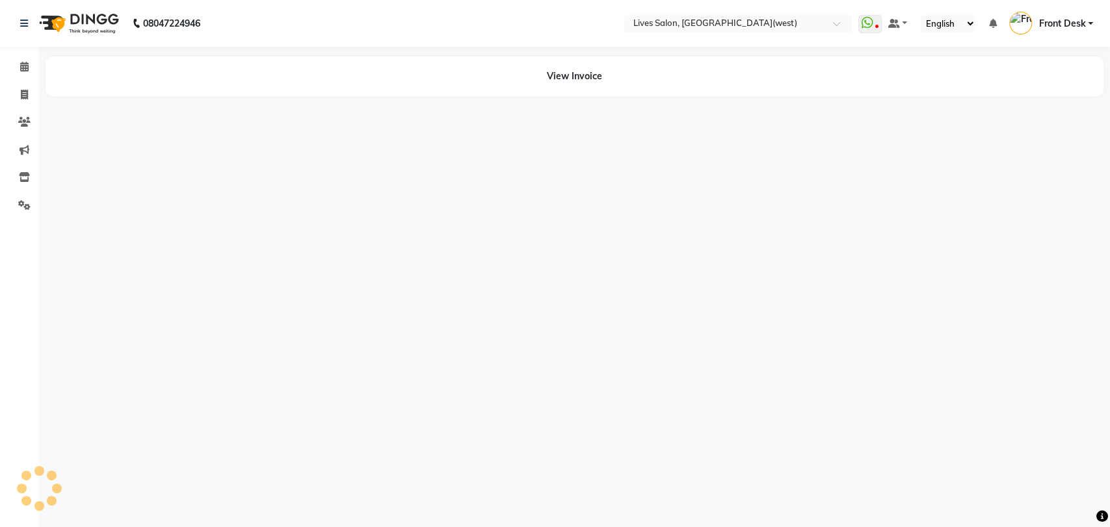
select select "en"
